Goal: Navigation & Orientation: Go to known website

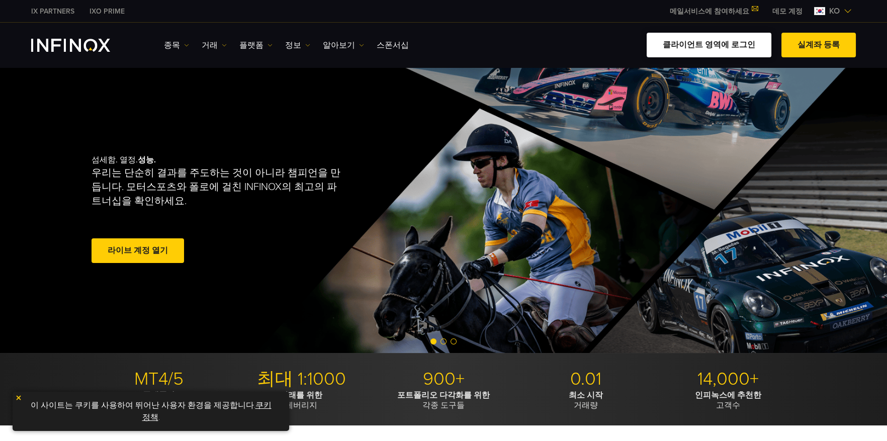
drag, startPoint x: 0, startPoint y: 0, endPoint x: 710, endPoint y: 43, distance: 711.1
click at [710, 43] on link "클라이언트 영역에 로그인" at bounding box center [709, 45] width 125 height 25
drag, startPoint x: 0, startPoint y: 0, endPoint x: 732, endPoint y: 36, distance: 733.3
click at [732, 36] on link "클라이언트 영역에 로그인" at bounding box center [709, 45] width 125 height 25
